Goal: Information Seeking & Learning: Understand process/instructions

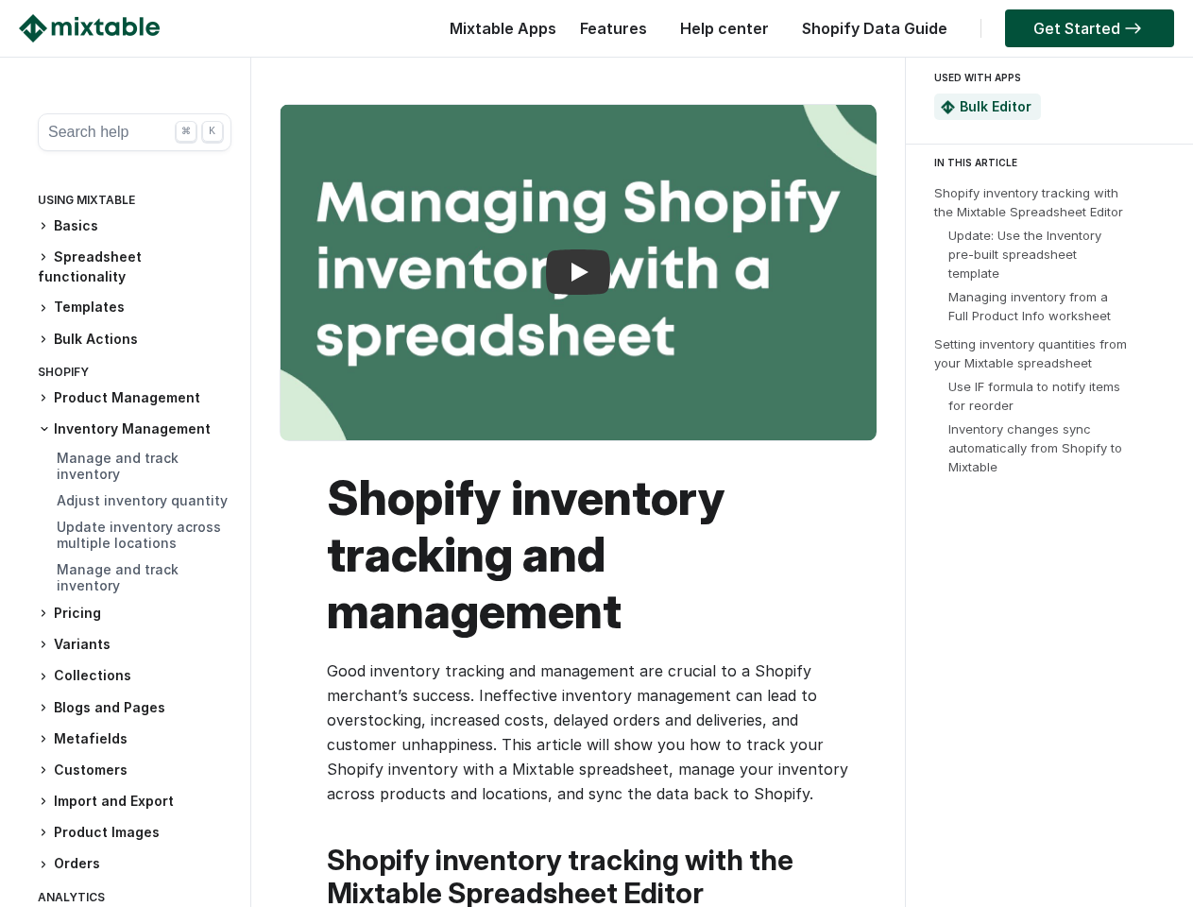
click at [596, 482] on h1 "Shopify inventory tracking and management" at bounding box center [588, 554] width 522 height 170
click at [127, 132] on button "Search help ⌘ K" at bounding box center [135, 132] width 194 height 38
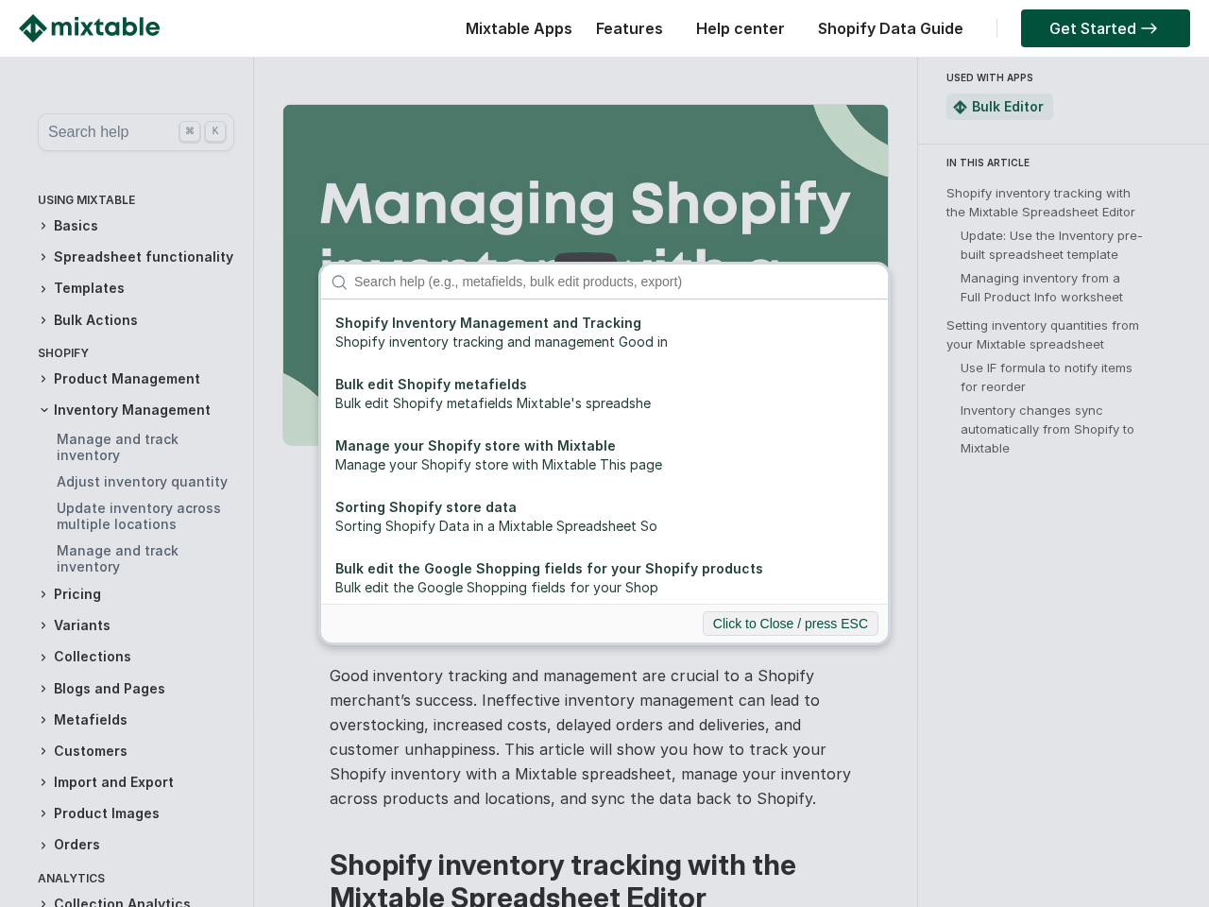
click at [127, 226] on div "Shopify Inventory Management and Tracking Shopify inventory tracking and manage…" at bounding box center [604, 453] width 1209 height 907
click at [127, 266] on div "Shopify Inventory Management and Tracking Shopify inventory tracking and manage…" at bounding box center [604, 453] width 1209 height 907
click at [127, 307] on div "Shopify Inventory Management and Tracking Shopify inventory tracking and manage…" at bounding box center [604, 453] width 1209 height 907
click at [127, 339] on div "Shopify Inventory Management and Tracking Shopify inventory tracking and manage…" at bounding box center [604, 453] width 1209 height 907
click at [127, 398] on div "Shopify Inventory Management and Tracking Shopify inventory tracking and manage…" at bounding box center [604, 453] width 1209 height 907
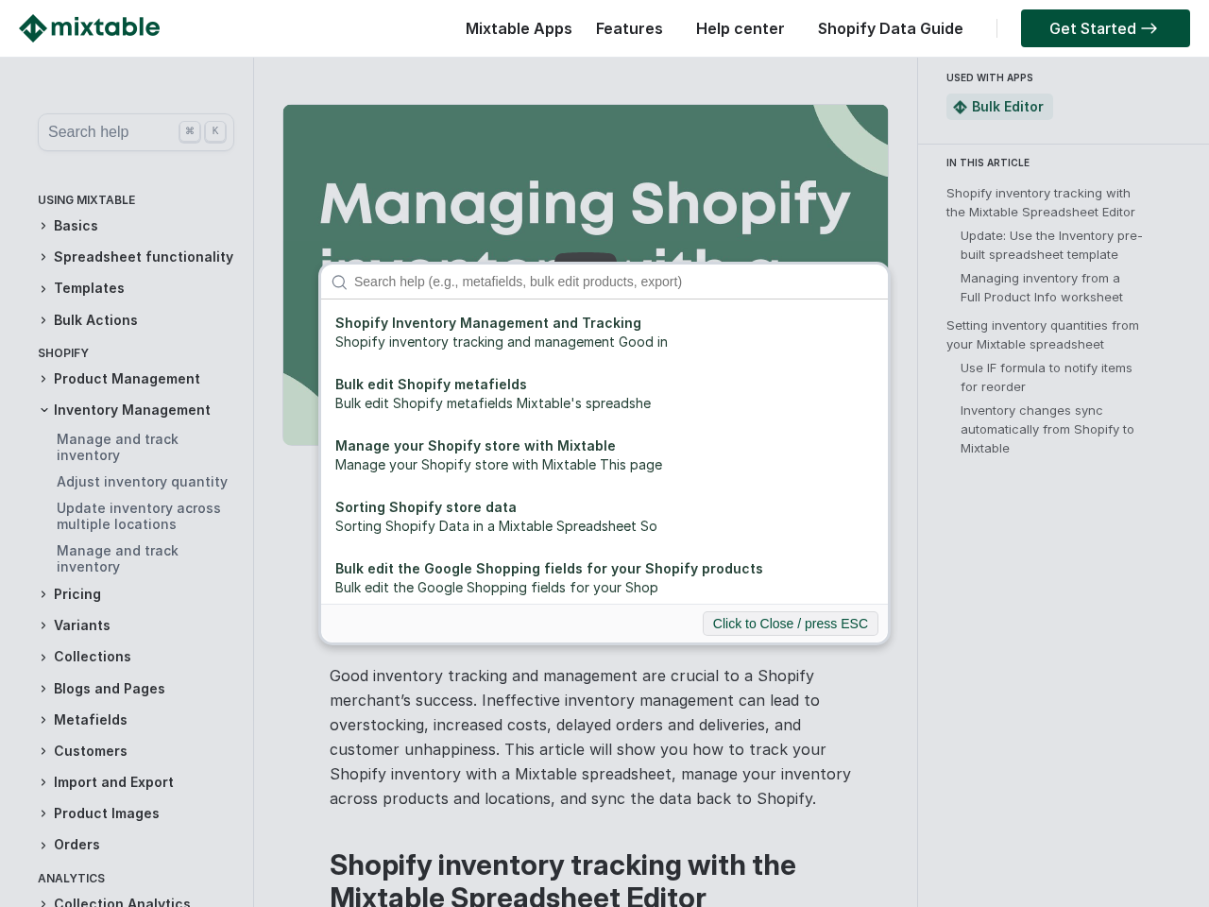
click at [127, 429] on div "Shopify Inventory Management and Tracking Shopify inventory tracking and manage…" at bounding box center [604, 453] width 1209 height 907
click at [127, 630] on div "Shopify Inventory Management and Tracking Shopify inventory tracking and manage…" at bounding box center [604, 453] width 1209 height 907
click at [127, 661] on div "Shopify Inventory Management and Tracking Shopify inventory tracking and manage…" at bounding box center [604, 453] width 1209 height 907
